Goal: Task Accomplishment & Management: Manage account settings

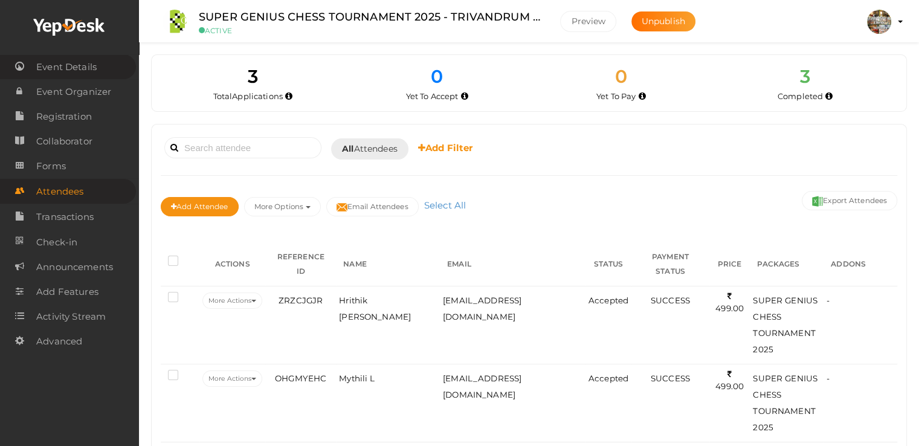
click at [85, 76] on span "Event Details" at bounding box center [66, 67] width 60 height 24
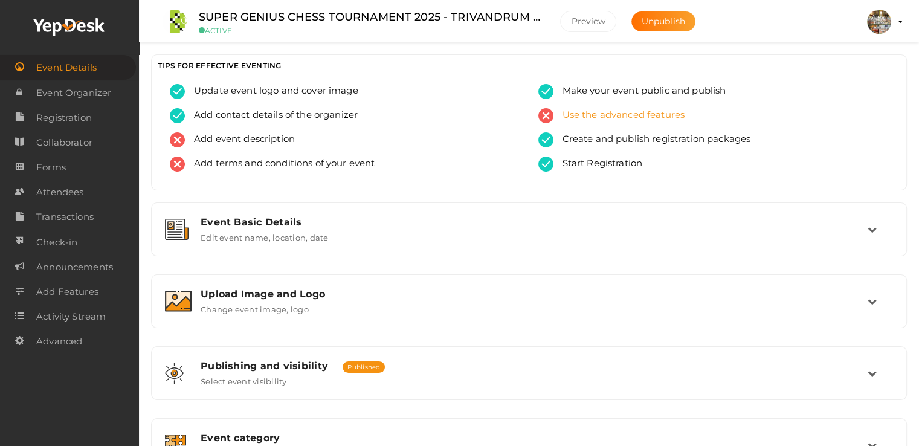
click at [635, 115] on span "Use the advanced features" at bounding box center [619, 115] width 132 height 15
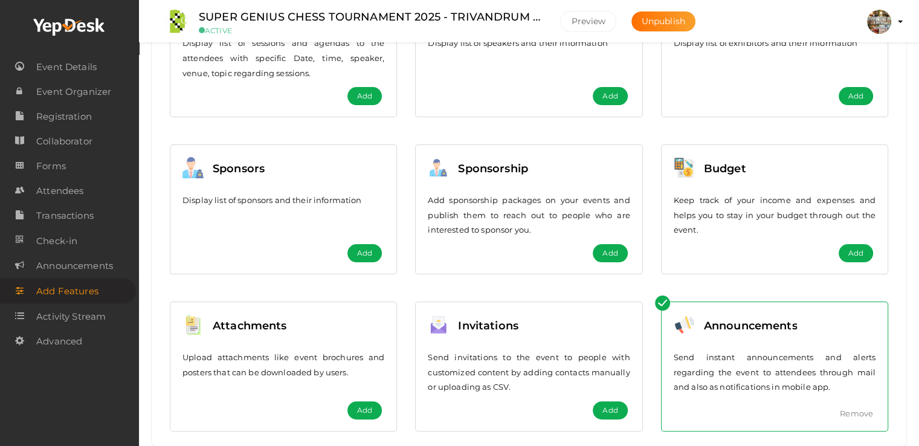
scroll to position [244, 0]
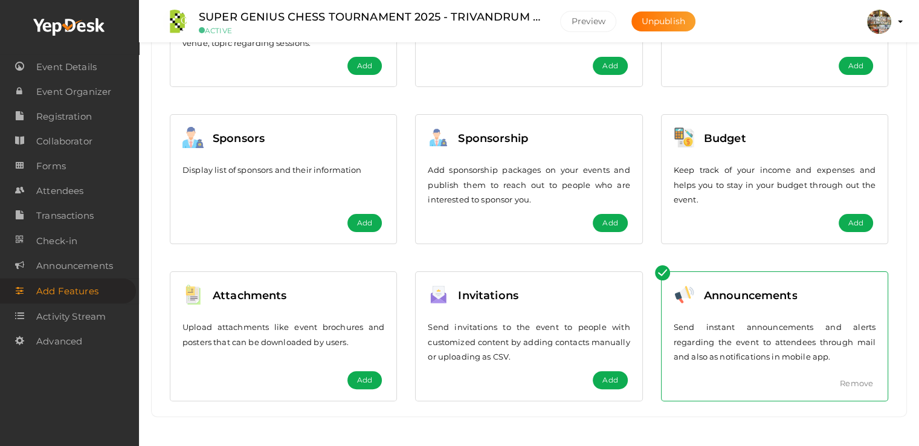
click at [369, 376] on span "Add" at bounding box center [364, 380] width 15 height 12
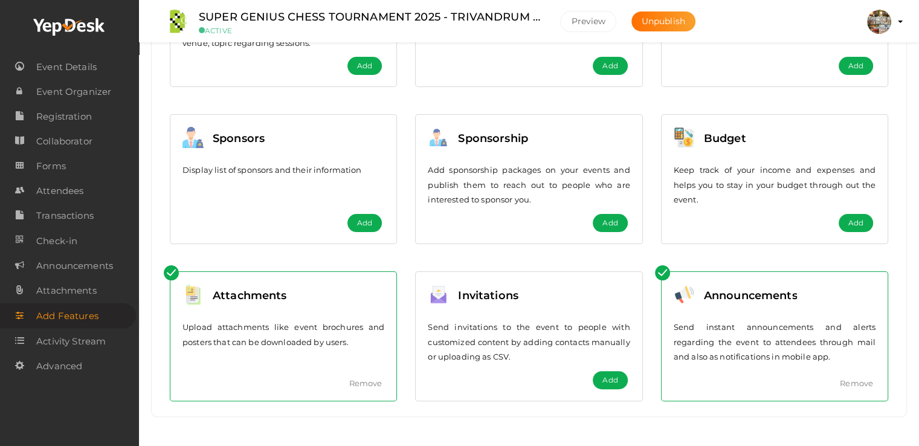
click at [365, 381] on link "Remove" at bounding box center [365, 383] width 33 height 10
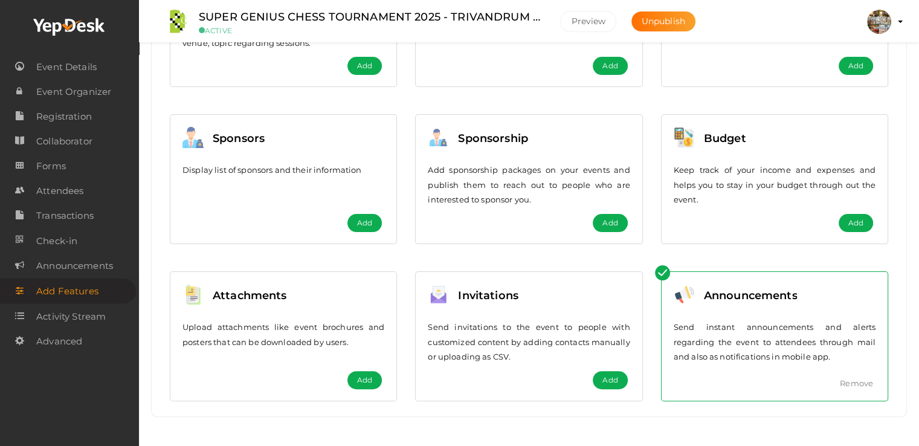
click at [361, 374] on span "Add" at bounding box center [364, 380] width 15 height 12
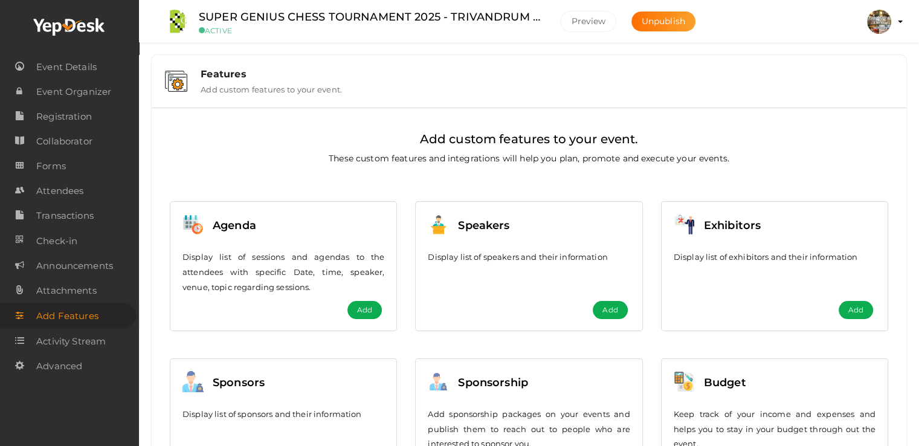
scroll to position [0, 0]
click at [242, 82] on label "Add custom features to your event." at bounding box center [271, 87] width 141 height 14
click at [175, 79] on img at bounding box center [176, 81] width 22 height 21
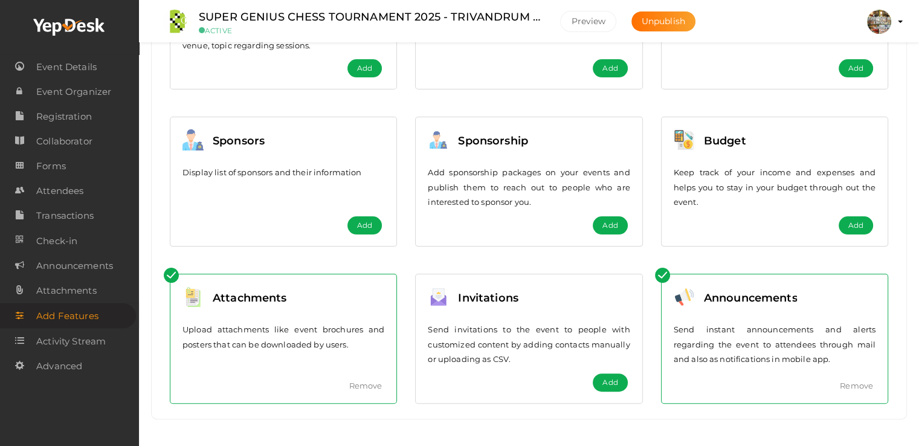
scroll to position [244, 0]
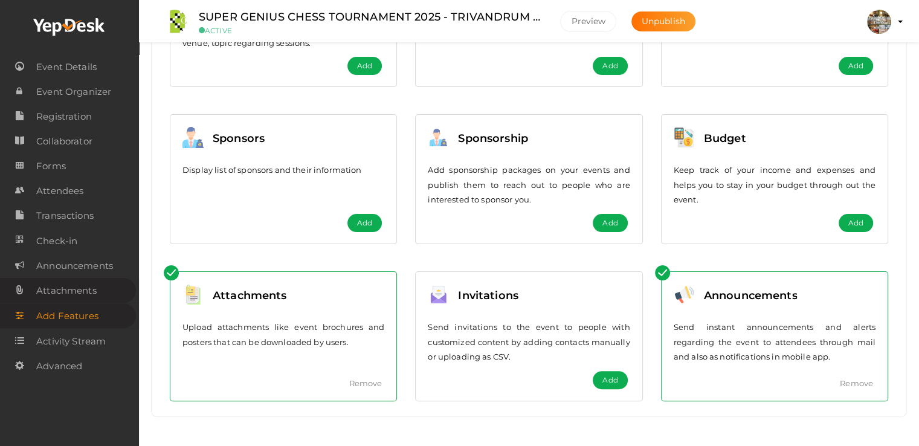
click at [69, 291] on span "Attachments" at bounding box center [66, 290] width 60 height 24
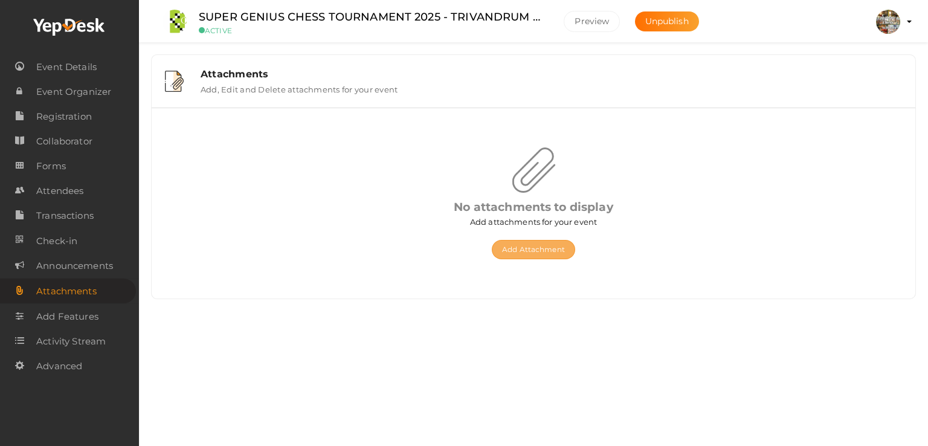
click at [547, 249] on button "Add Attachment" at bounding box center [533, 249] width 83 height 19
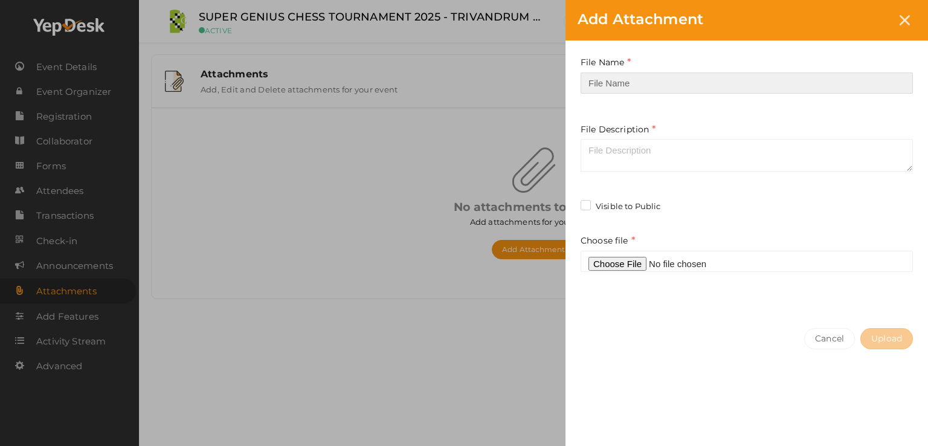
click at [626, 79] on input "text" at bounding box center [746, 82] width 332 height 21
type input "Super Genius Tournament Brochure"
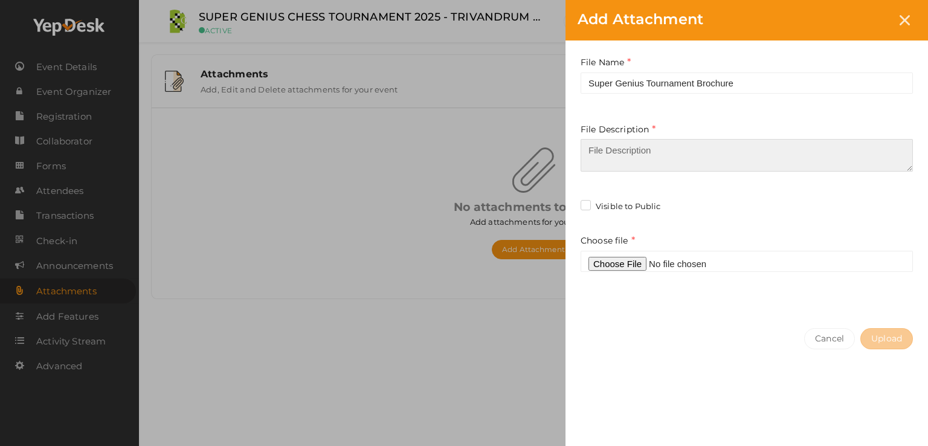
click at [638, 151] on textarea at bounding box center [746, 155] width 332 height 33
type textarea "Event Brochure"
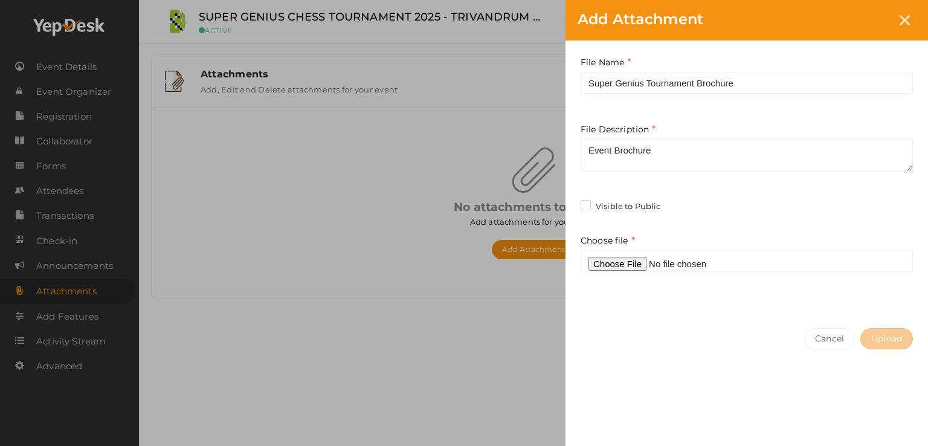
click at [727, 192] on div "File Name Super Genius Tournament Brochure Required. Between one and hundred ch…" at bounding box center [746, 178] width 362 height 276
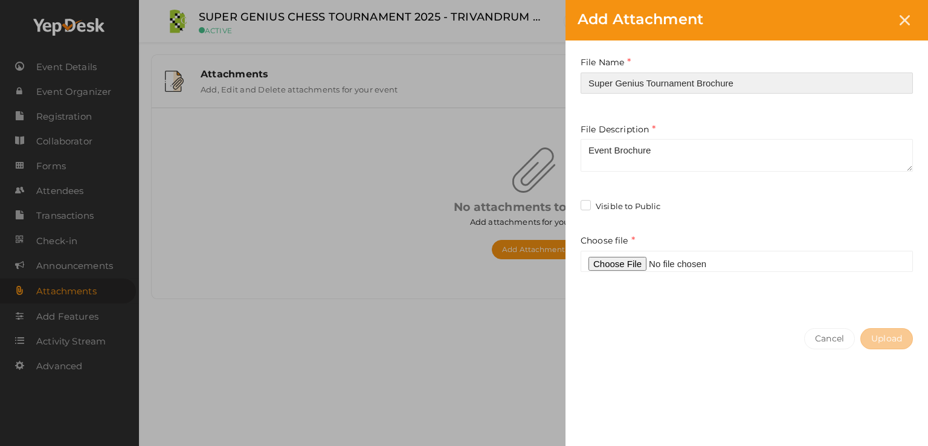
click at [764, 83] on input "Super Genius Tournament Brochure" at bounding box center [746, 82] width 332 height 21
click at [773, 85] on input "Super Genius Chess Tournament" at bounding box center [746, 82] width 332 height 21
type input "Super Genius Chess Tournament 2025"
click at [587, 208] on label "Visible to Public" at bounding box center [620, 207] width 80 height 12
click at [568, 203] on input "Visible to Public" at bounding box center [568, 203] width 0 height 0
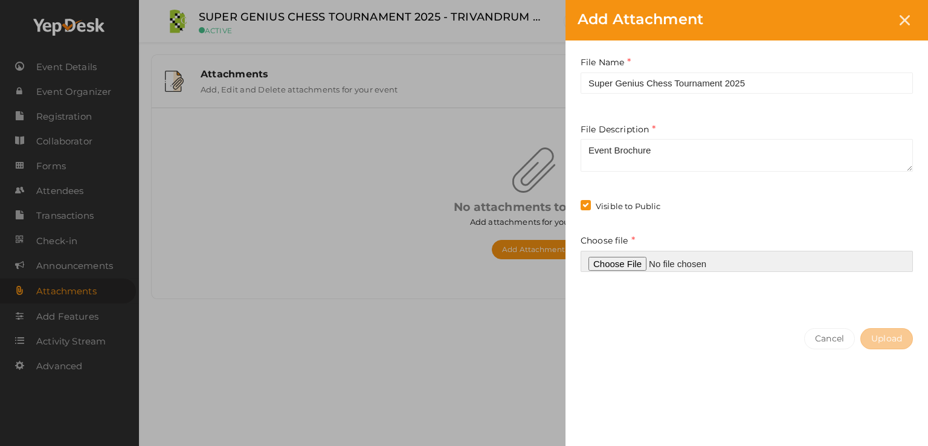
click at [631, 260] on input "file" at bounding box center [746, 261] width 332 height 21
click at [628, 266] on input "file" at bounding box center [746, 261] width 332 height 21
type input "C:\fakepath\SGS TVM EVENT 2025_compressed.pdf"
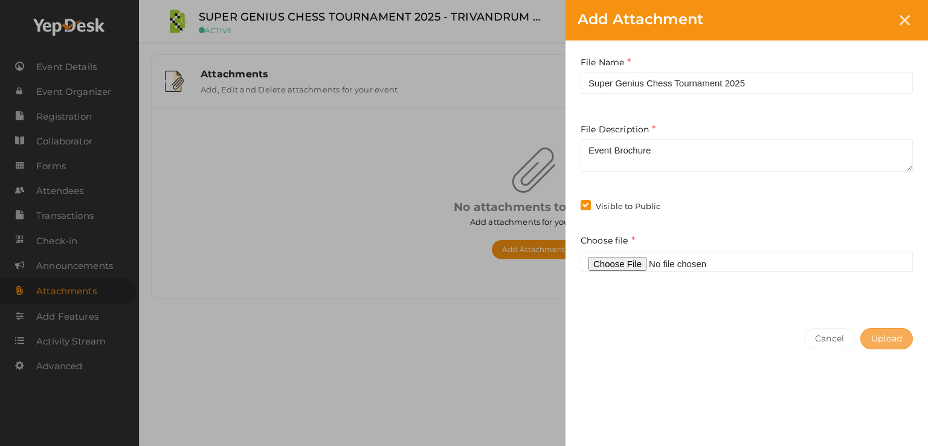
click at [878, 336] on span "Upload" at bounding box center [886, 338] width 31 height 11
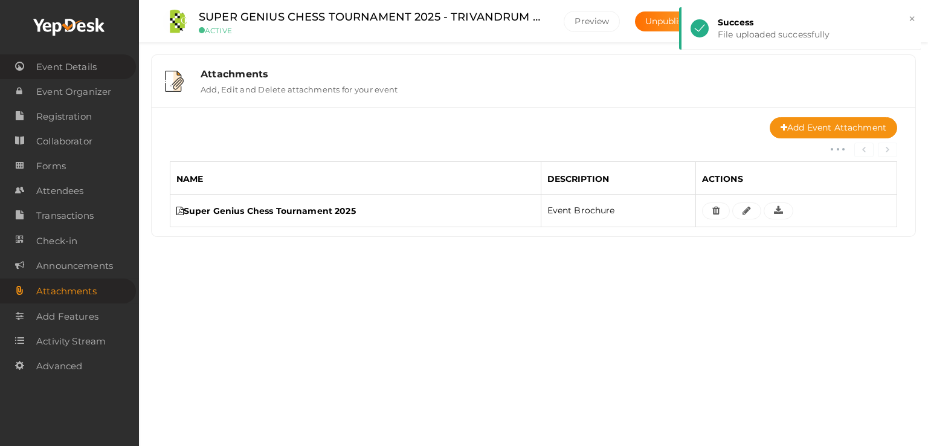
click at [82, 68] on span "Event Details" at bounding box center [66, 67] width 60 height 24
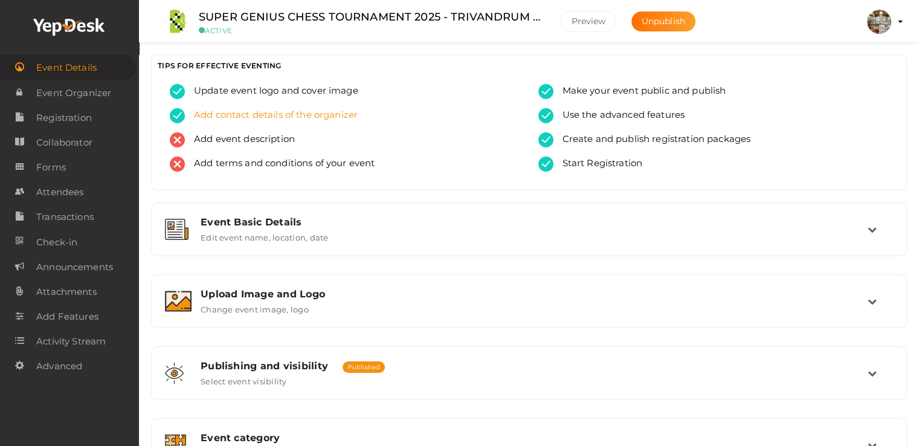
click at [273, 111] on span "Add contact details of the organizer" at bounding box center [271, 115] width 173 height 15
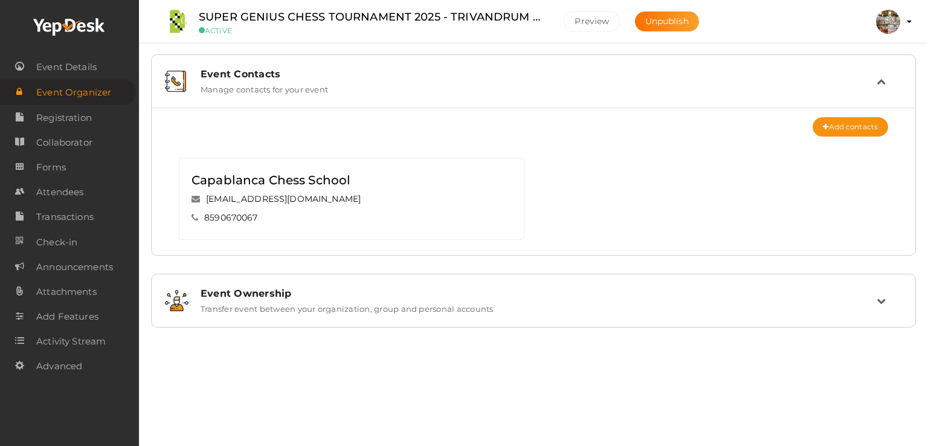
click at [349, 305] on label "Transfer event between your organization, group and personal accounts" at bounding box center [347, 306] width 293 height 14
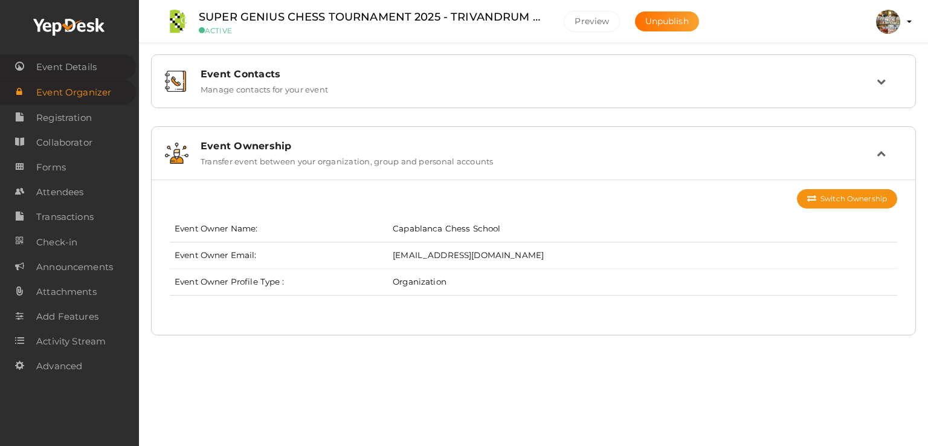
click at [43, 59] on span "Event Details" at bounding box center [66, 67] width 60 height 24
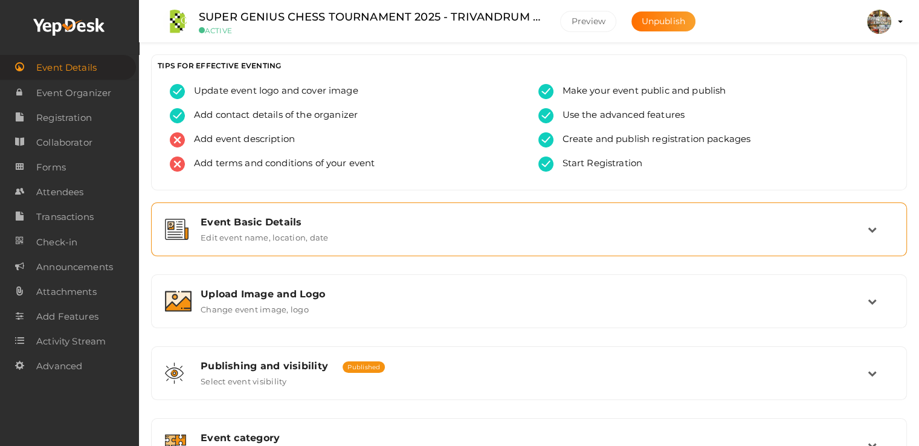
click at [260, 222] on div "Event Basic Details" at bounding box center [534, 221] width 667 height 11
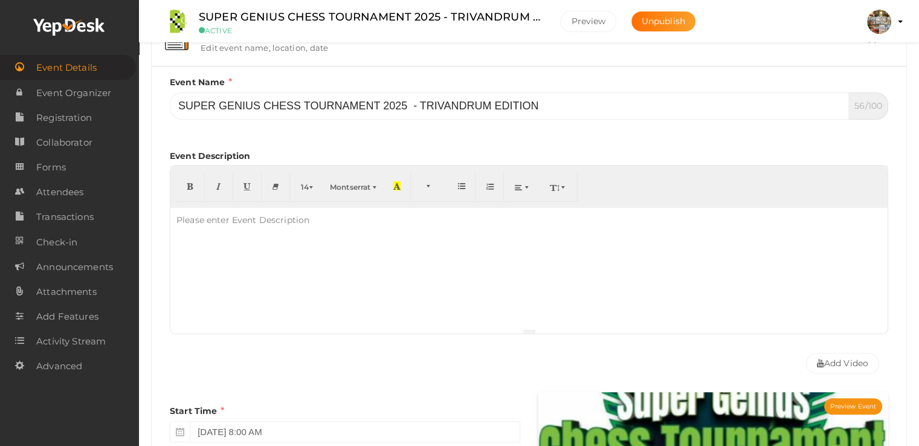
scroll to position [242, 0]
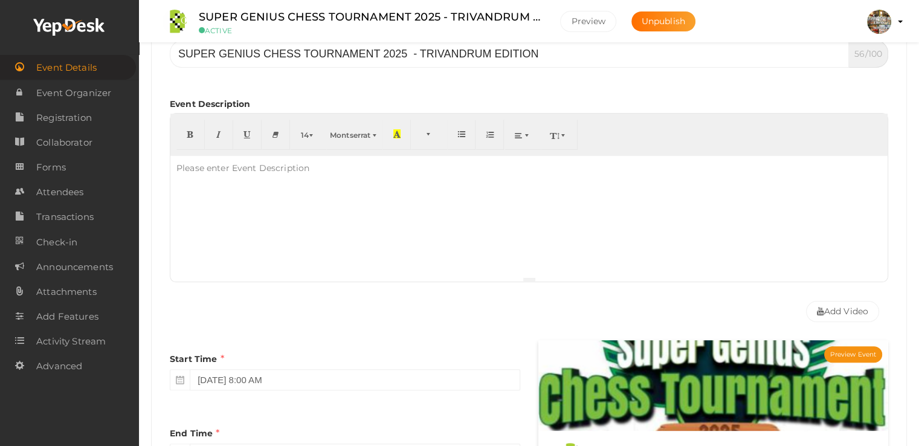
click at [230, 169] on div "Please enter Event Description" at bounding box center [242, 168] width 145 height 24
click at [176, 166] on p "Inter School Chess Tournament" at bounding box center [528, 168] width 705 height 12
click at [412, 169] on p "Trivandrum District Inter School Chess Tournament" at bounding box center [528, 168] width 705 height 12
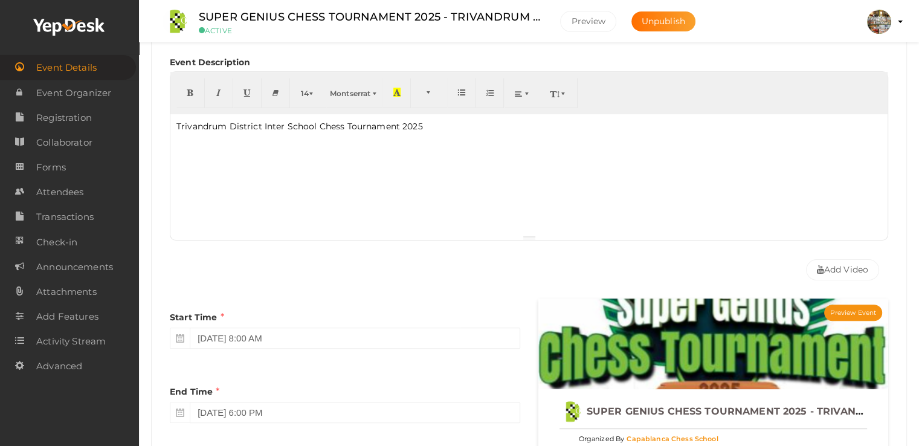
scroll to position [302, 0]
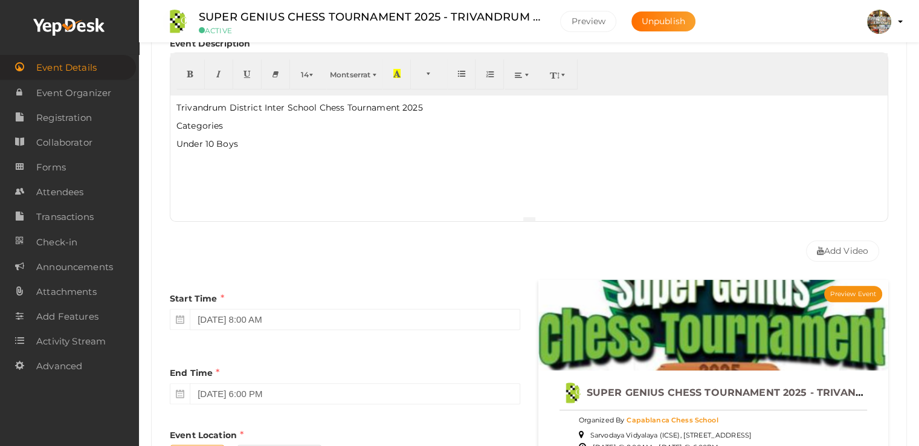
drag, startPoint x: 241, startPoint y: 138, endPoint x: 169, endPoint y: 143, distance: 72.0
click at [170, 144] on div "Trivandrum District Inter School Chess Tournament 2025 Categories Under 10 Boys" at bounding box center [528, 155] width 717 height 121
copy p "Under 10 Boys"
click at [242, 140] on p "Under 10 Boys" at bounding box center [528, 144] width 705 height 12
click at [213, 177] on p "Under 10 Boys" at bounding box center [528, 180] width 705 height 12
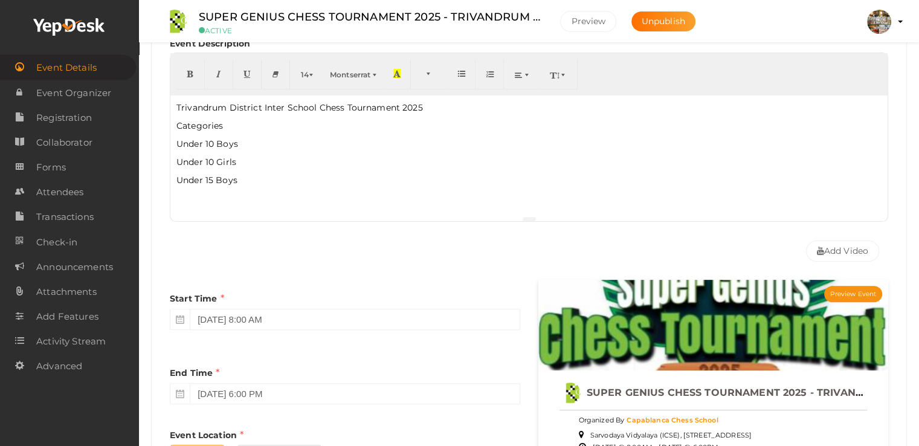
click at [252, 179] on p "Under 15 Boys" at bounding box center [528, 180] width 705 height 12
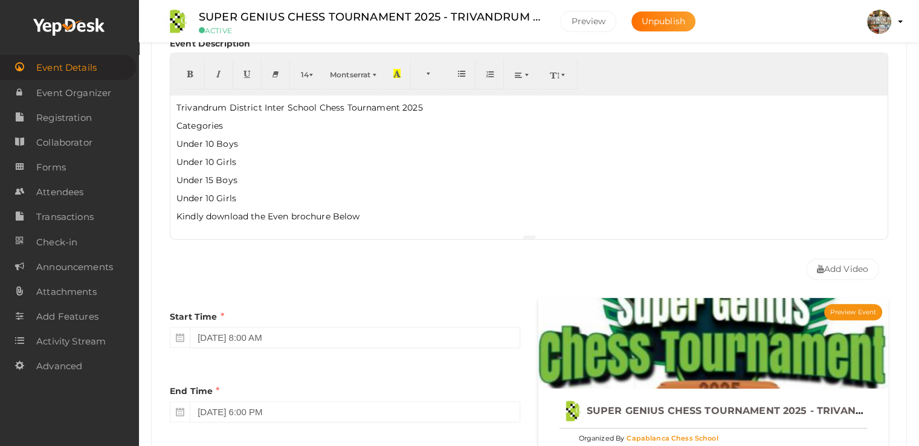
click at [741, 191] on div "Trivandrum District Inter School Chess Tournament 2025 Categories Under 10 Boys…" at bounding box center [528, 164] width 717 height 139
click at [97, 76] on link "Event Details" at bounding box center [68, 67] width 136 height 25
click at [90, 92] on span "Event Organizer" at bounding box center [73, 93] width 75 height 24
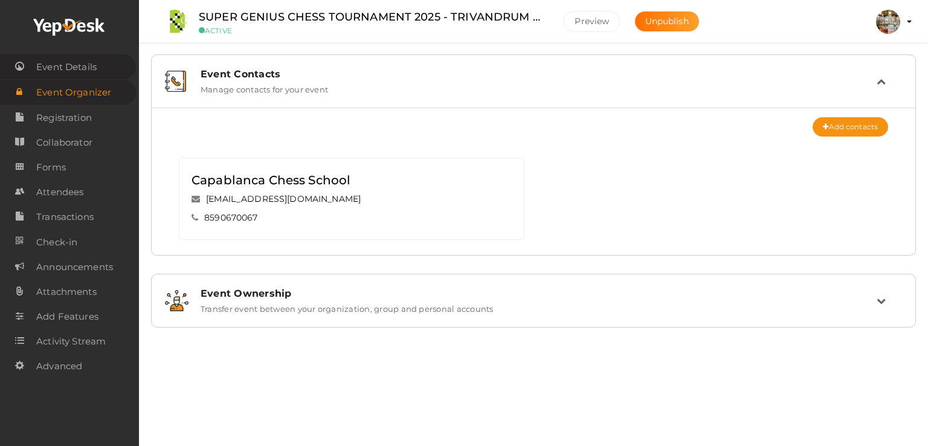
click at [79, 69] on span "Event Details" at bounding box center [66, 67] width 60 height 24
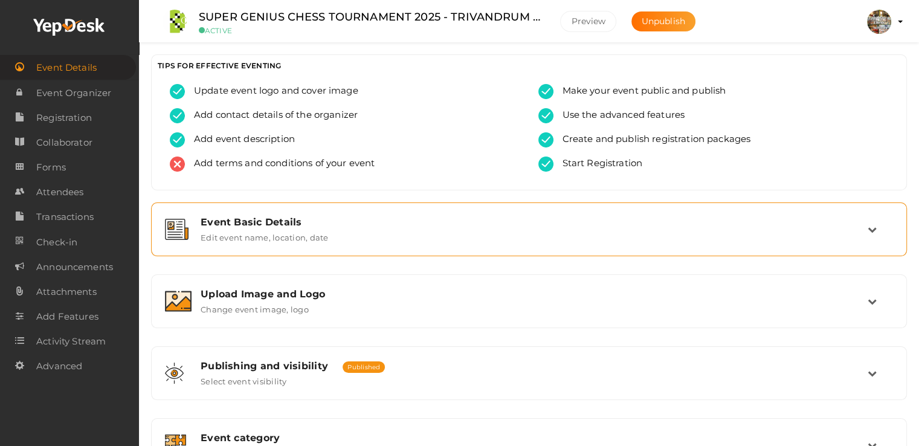
click at [285, 229] on label "Edit event name, location, date" at bounding box center [264, 235] width 127 height 14
